Goal: Information Seeking & Learning: Find specific fact

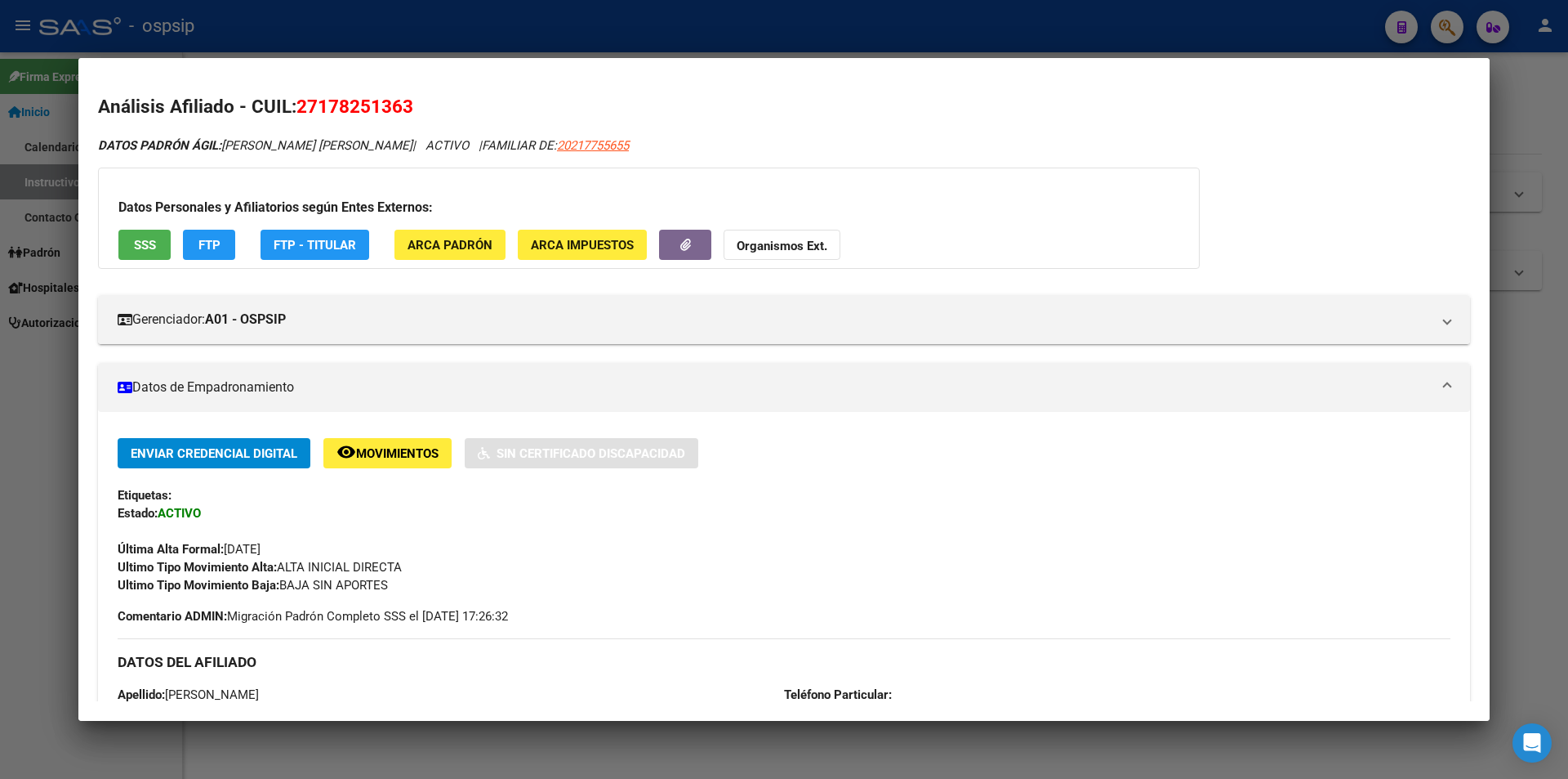
scroll to position [572, 0]
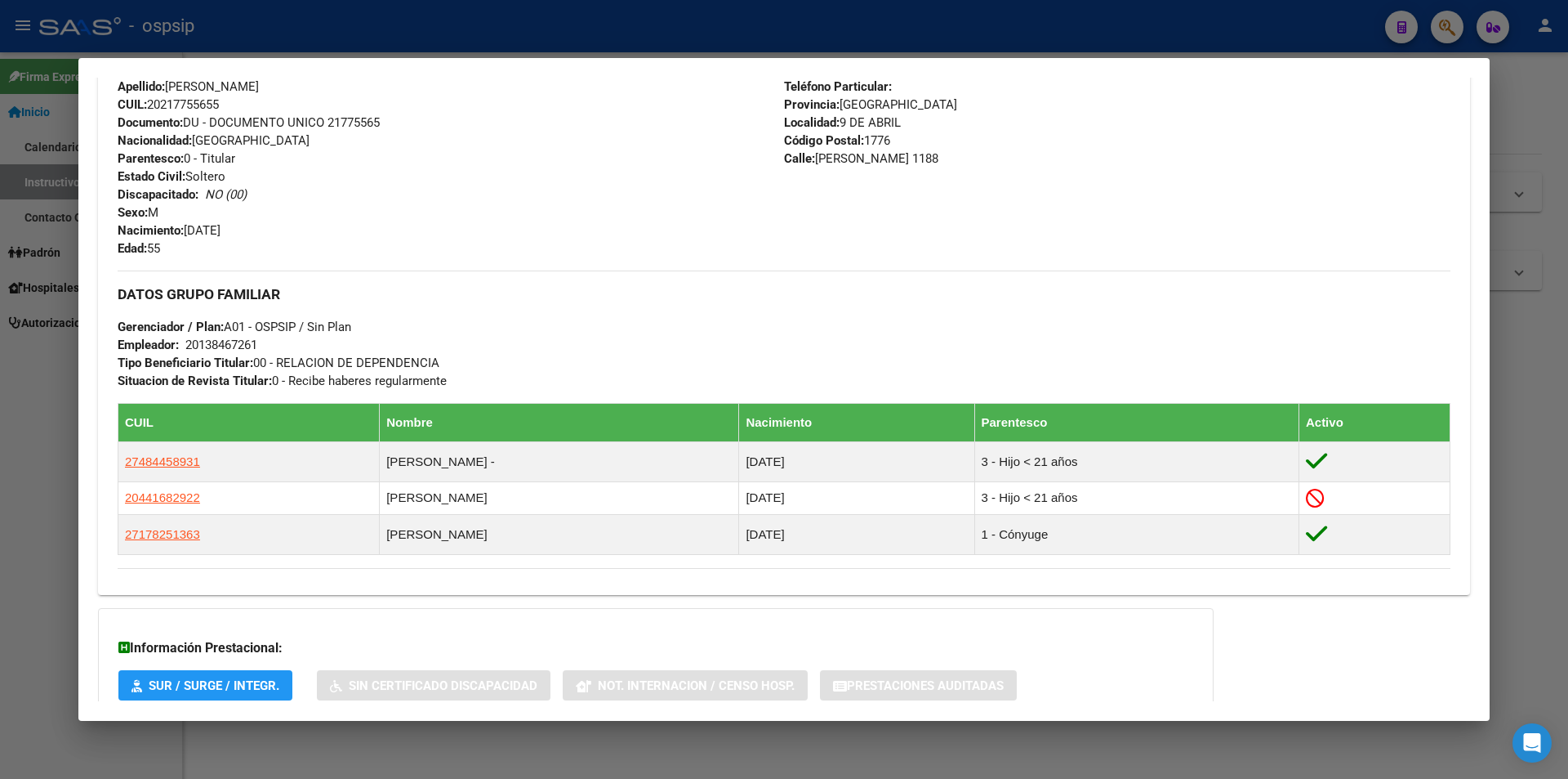
click at [6, 295] on div at bounding box center [784, 390] width 1568 height 779
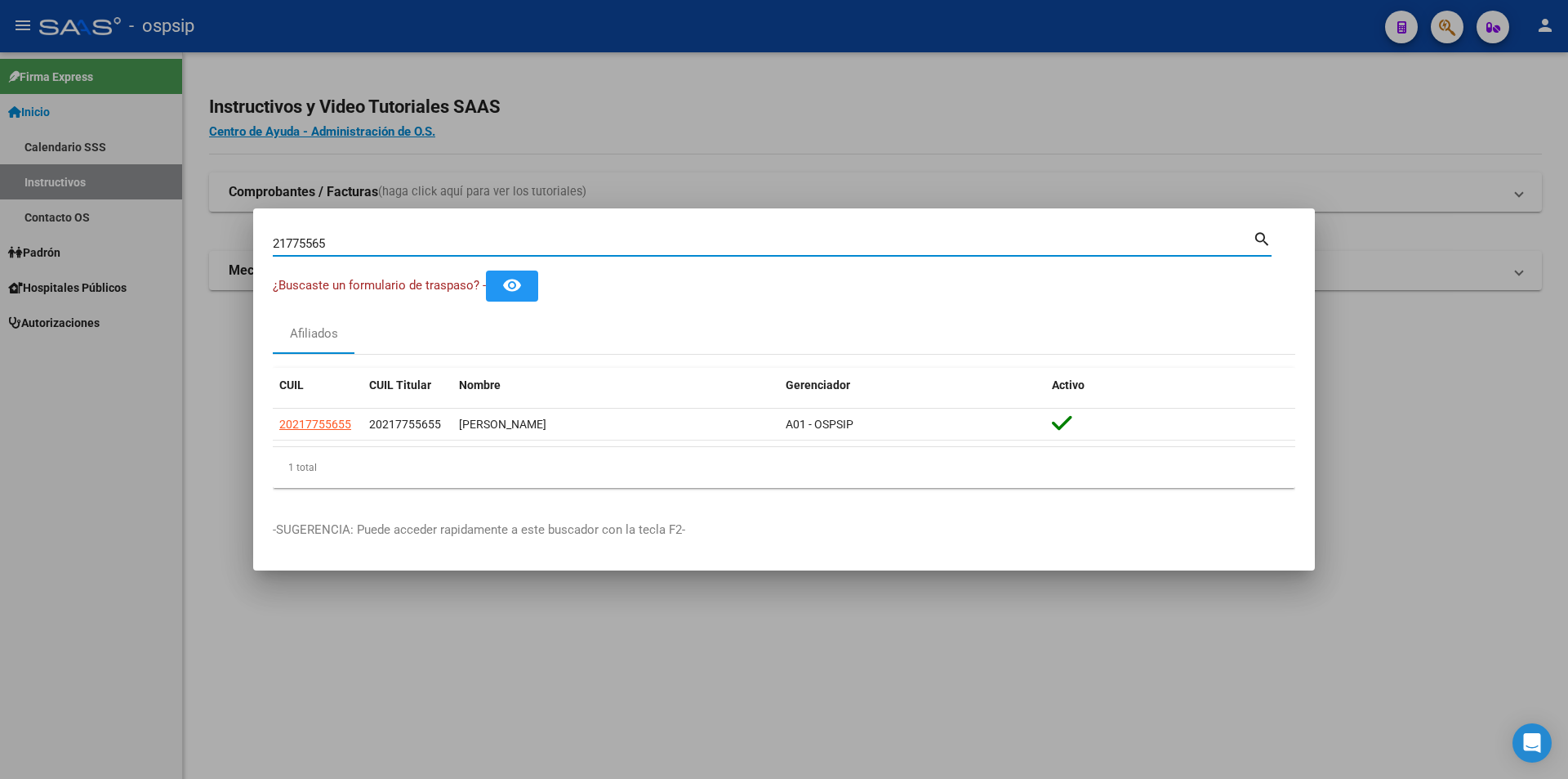
click at [346, 237] on input "21775565" at bounding box center [762, 244] width 980 height 15
type input "92354283"
click at [310, 241] on input "92354283" at bounding box center [762, 244] width 980 height 15
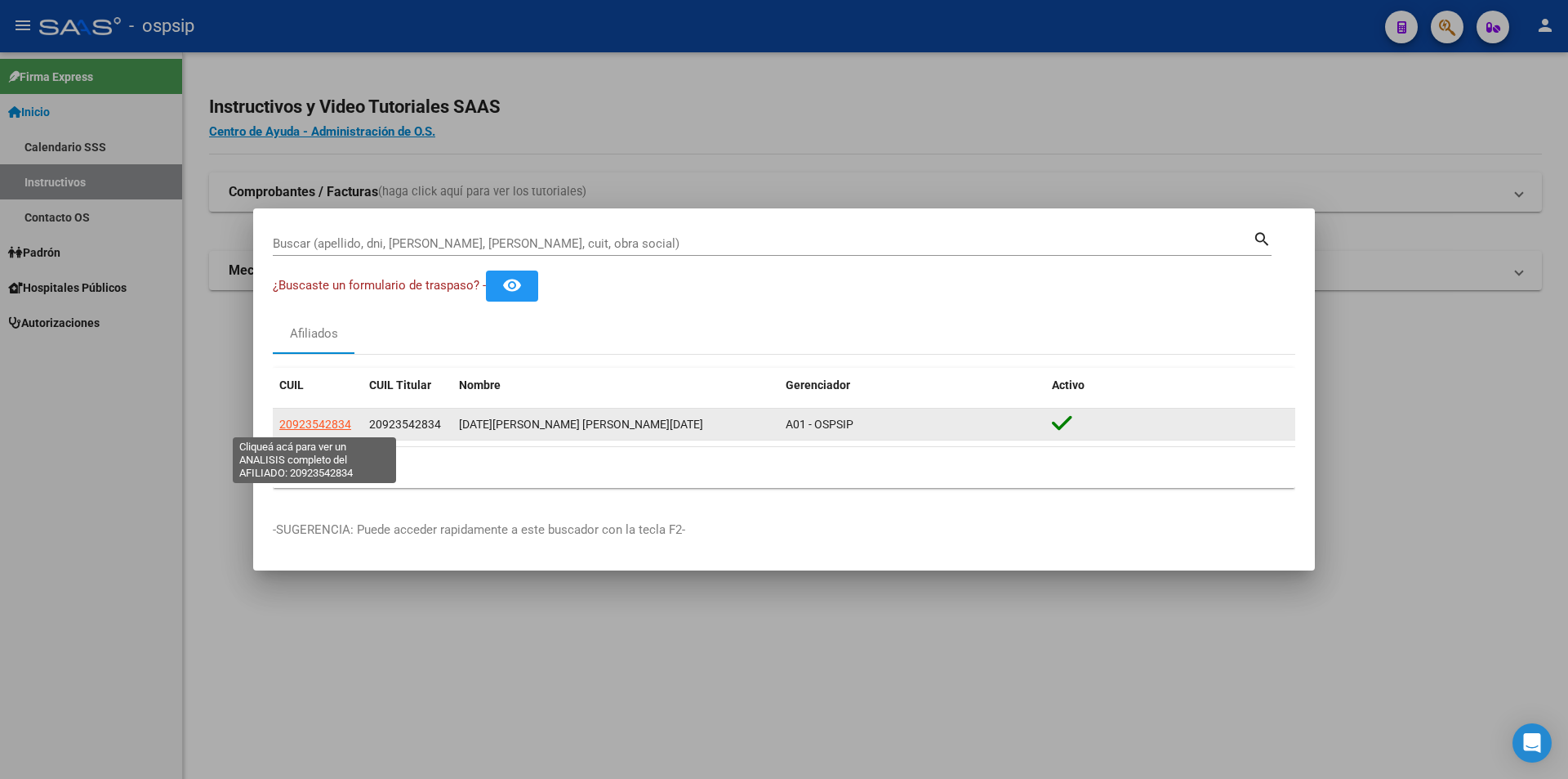
click at [341, 418] on span "20923542834" at bounding box center [316, 424] width 72 height 13
type textarea "20923542834"
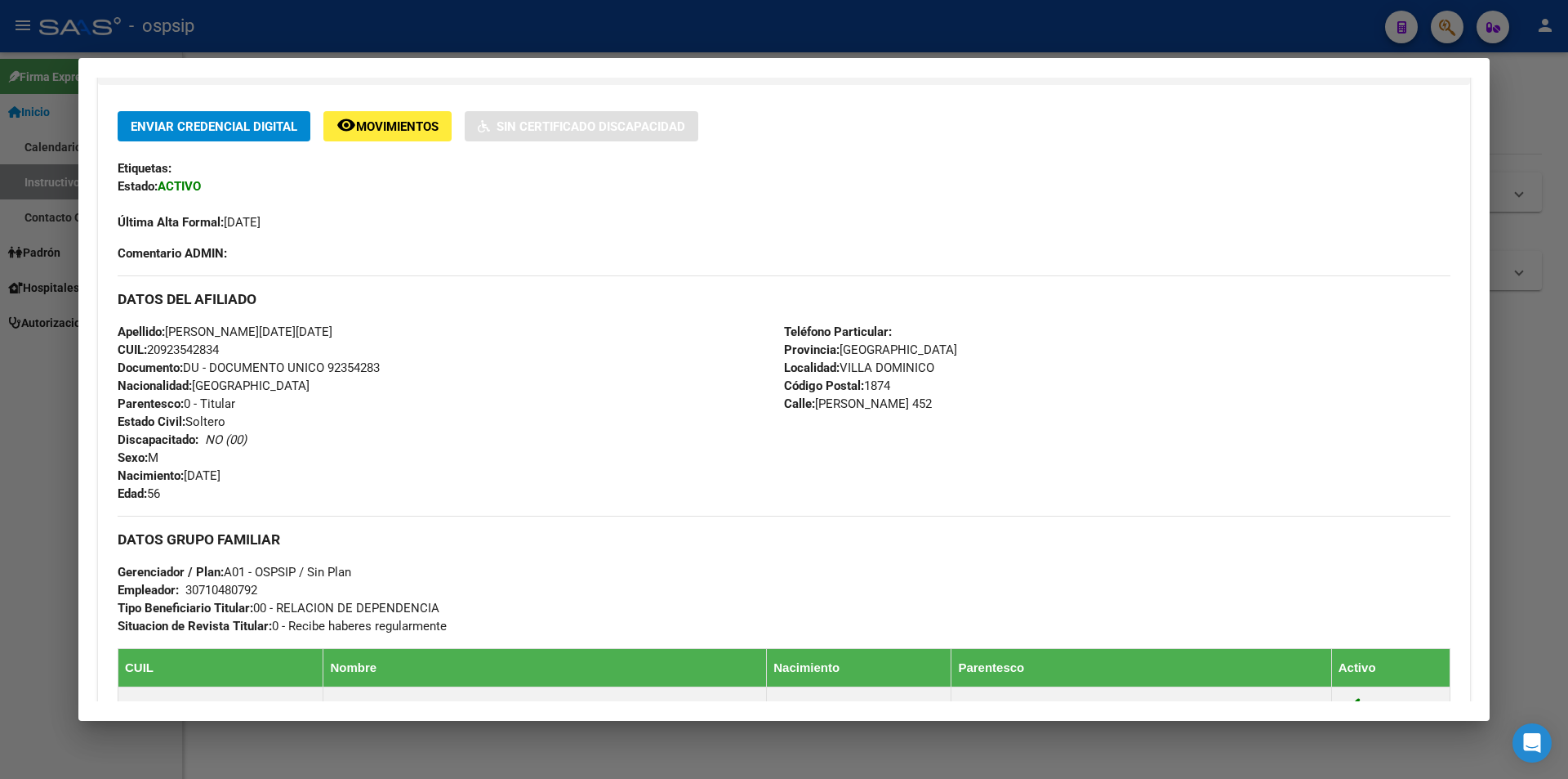
scroll to position [409, 0]
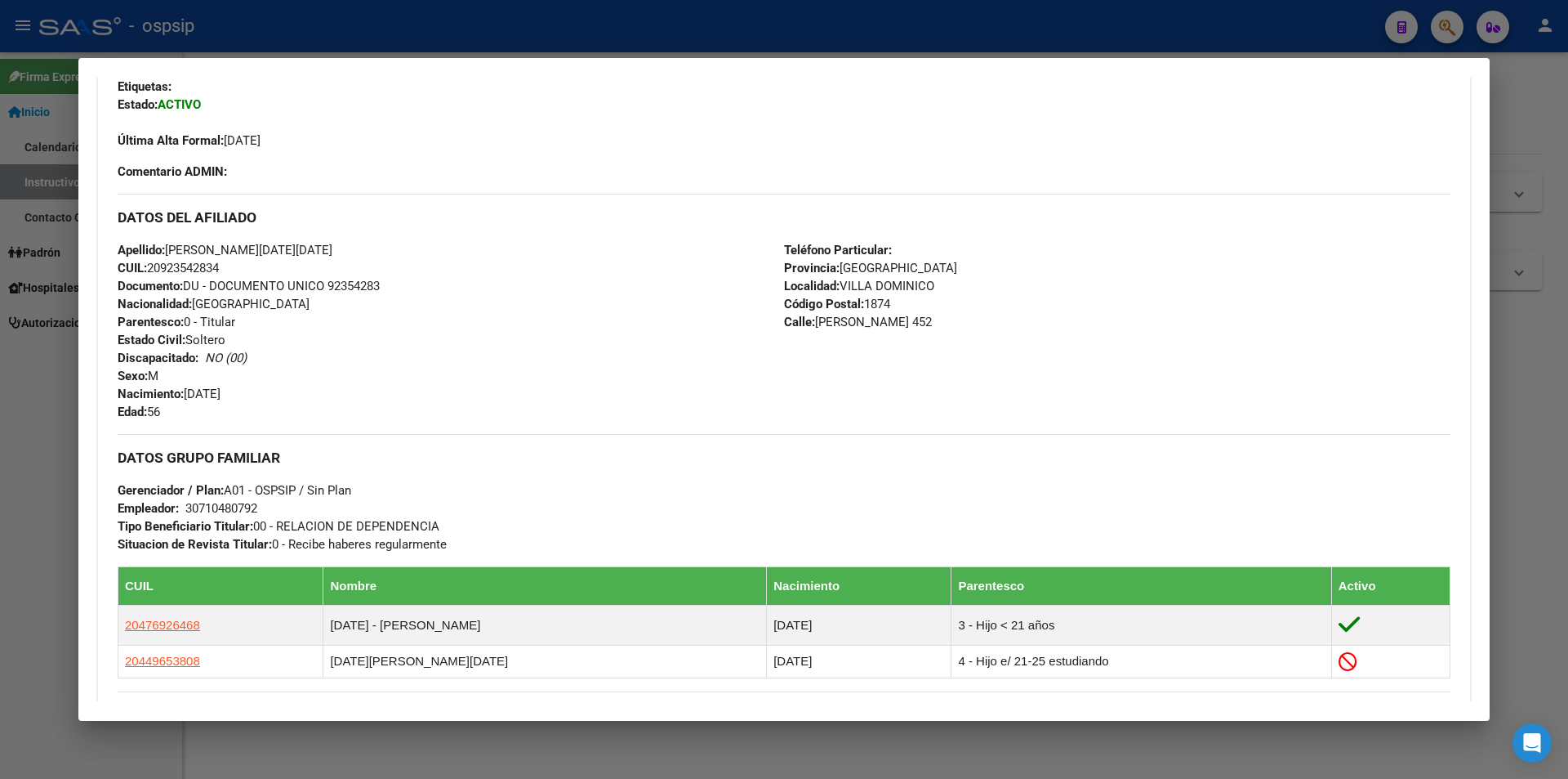
click at [352, 283] on span "Documento: DU - DOCUMENTO UNICO 92354283" at bounding box center [249, 286] width 262 height 15
copy span "92354283"
